Goal: Information Seeking & Learning: Check status

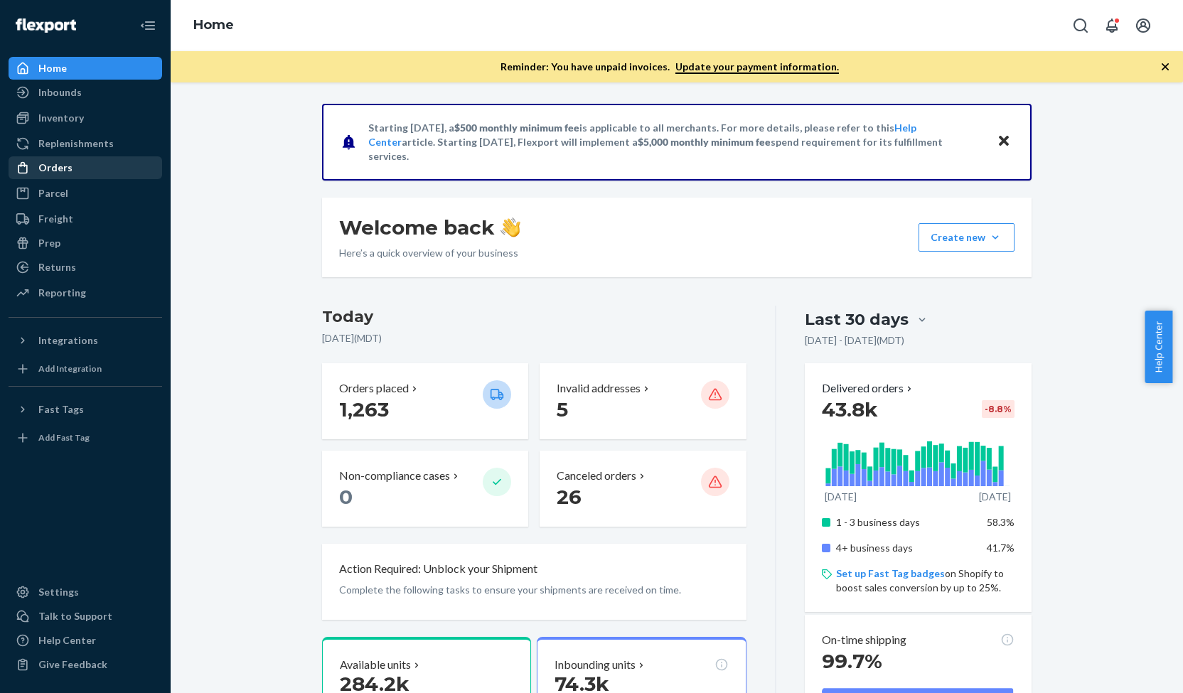
click at [77, 165] on div "Orders" at bounding box center [85, 168] width 151 height 20
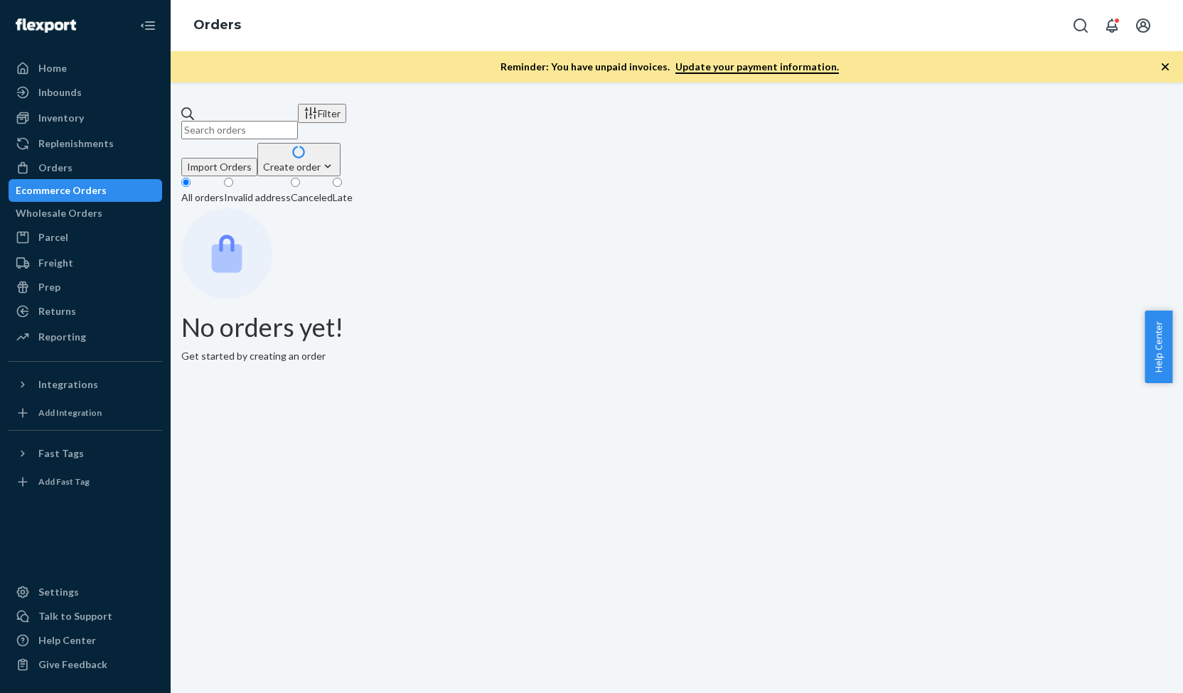
click at [298, 123] on input "text" at bounding box center [239, 130] width 117 height 18
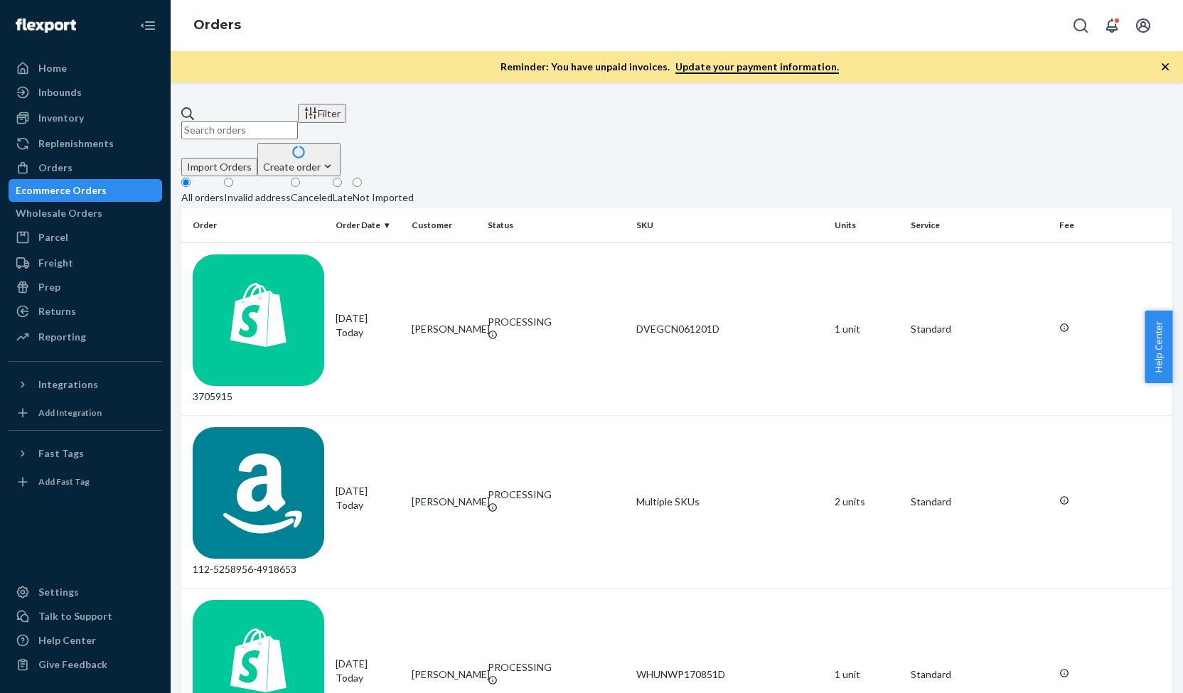
paste input "3685767"
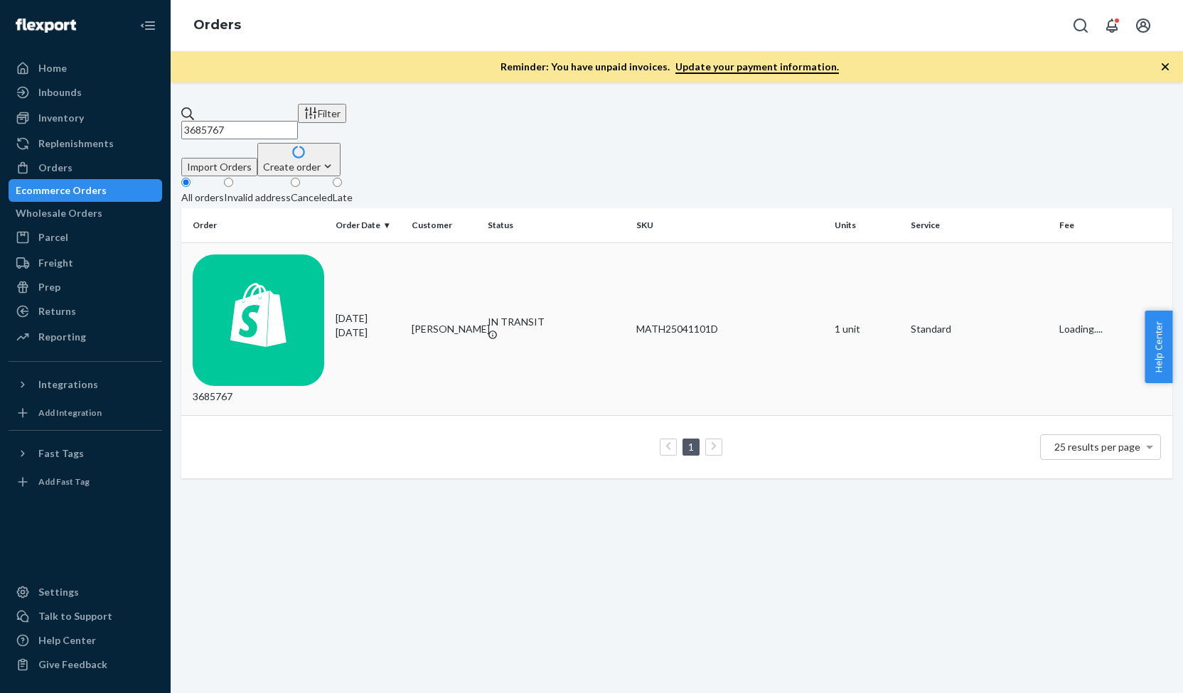
type input "3685767"
click at [316, 254] on div "3685767" at bounding box center [258, 328] width 131 height 149
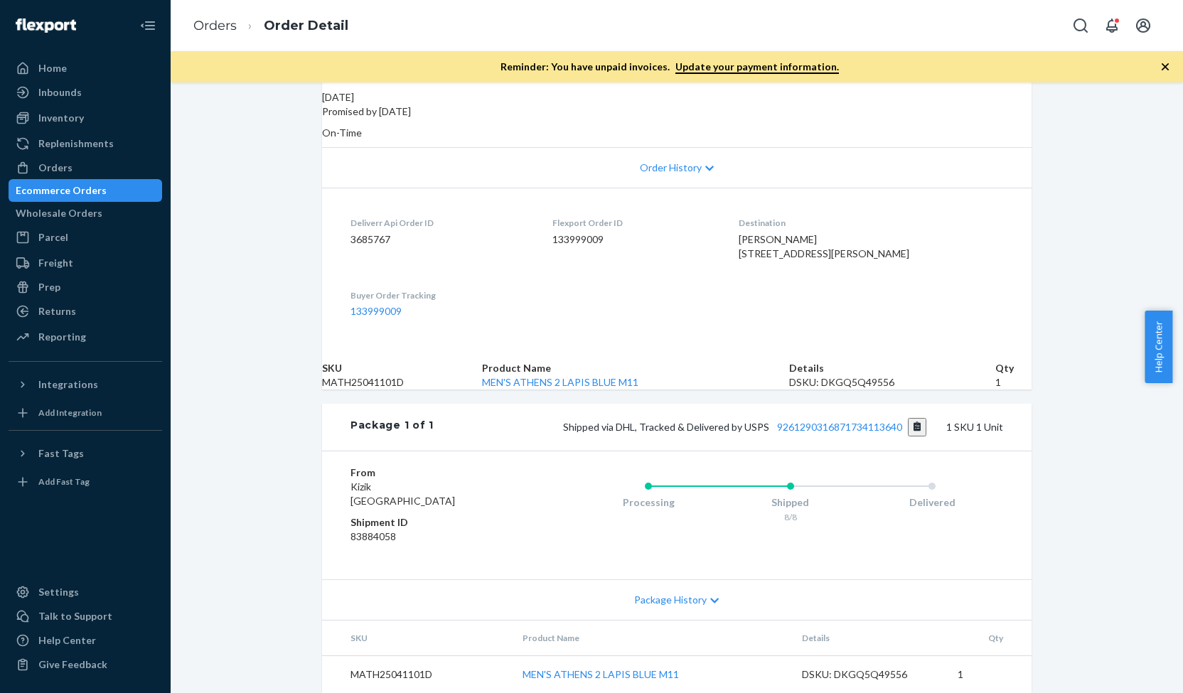
scroll to position [299, 0]
click at [809, 433] on link "9261290316871734113640" at bounding box center [839, 427] width 125 height 12
click at [108, 168] on div "Orders" at bounding box center [85, 168] width 151 height 20
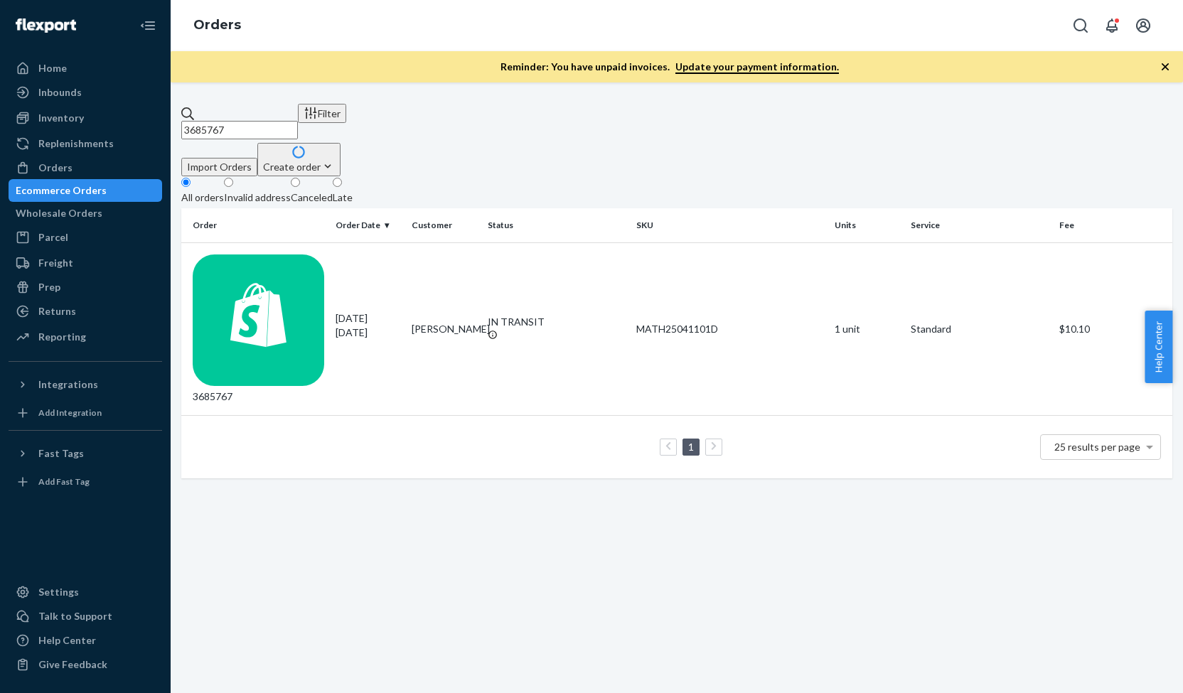
click at [272, 121] on input "3685767" at bounding box center [239, 130] width 117 height 18
paste input "2393"
type input "3682393"
click at [294, 254] on div "3682393" at bounding box center [258, 328] width 131 height 149
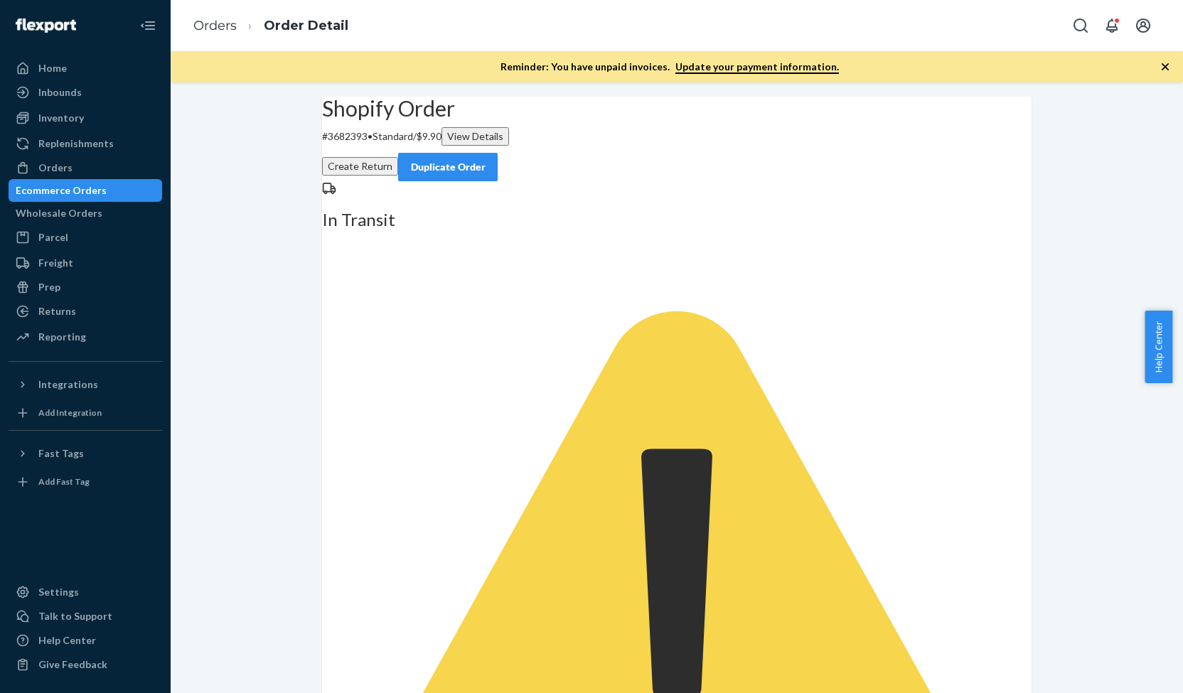
scroll to position [208, 0]
